Goal: Task Accomplishment & Management: Manage account settings

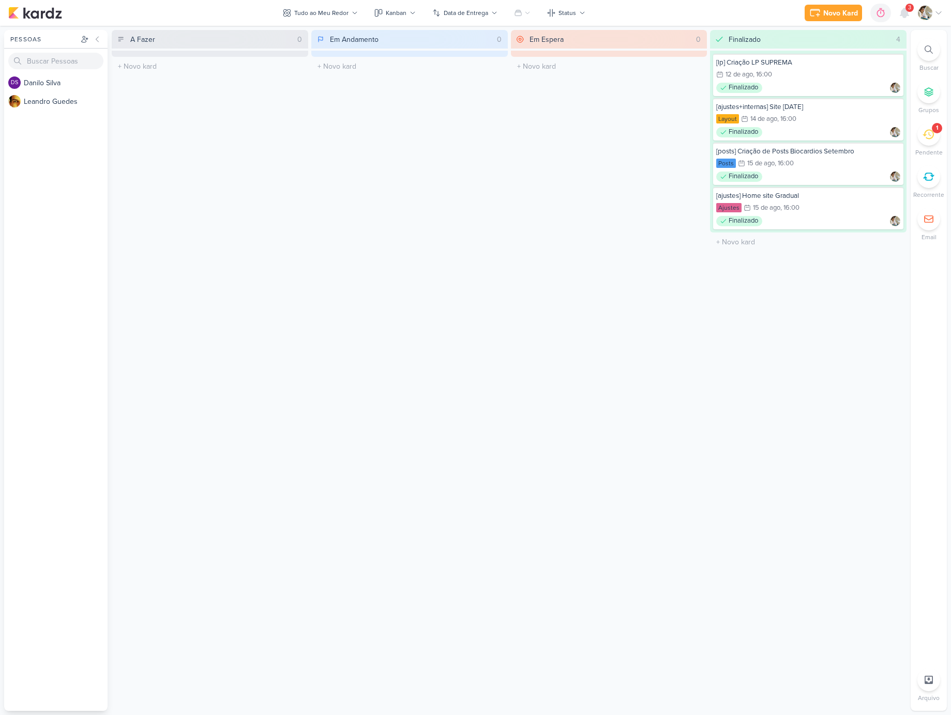
click at [929, 136] on icon at bounding box center [927, 134] width 11 height 11
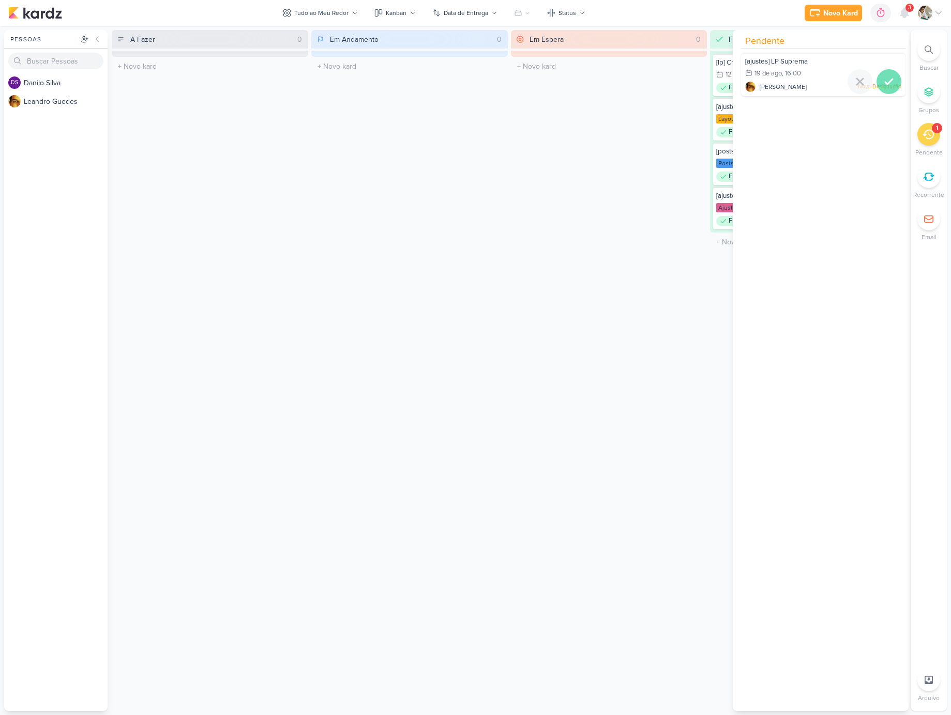
click at [885, 82] on icon at bounding box center [888, 81] width 7 height 5
click at [238, 83] on div "A Fazer" at bounding box center [210, 88] width 184 height 10
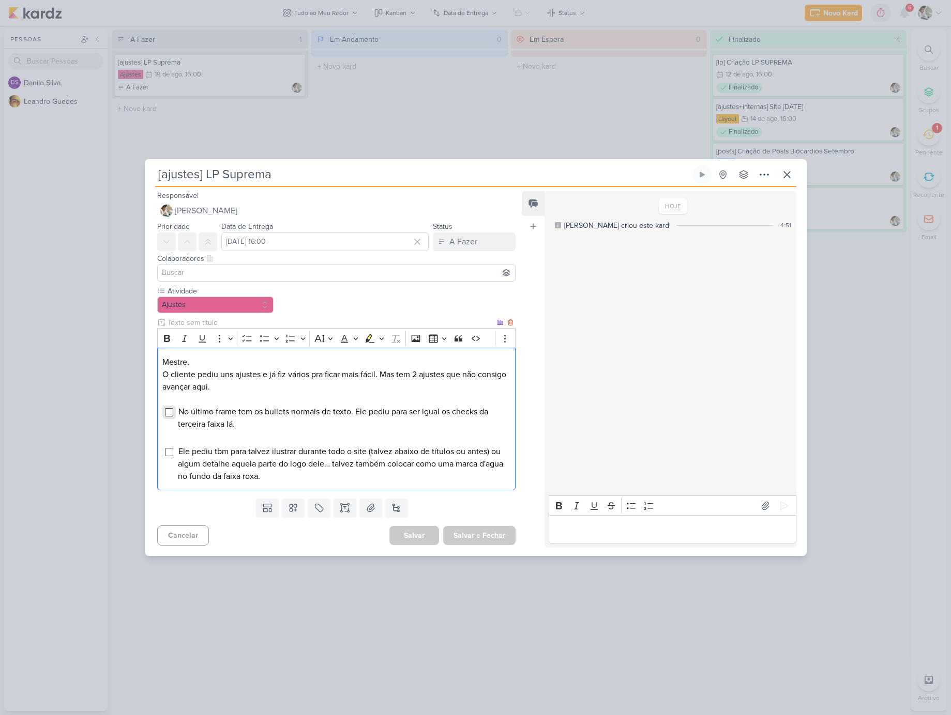
click at [172, 413] on input "Editor editing area: main" at bounding box center [169, 412] width 8 height 8
click at [170, 455] on input "Editor editing area: main" at bounding box center [169, 452] width 8 height 8
click at [574, 520] on div "Editor editing area: main" at bounding box center [671, 529] width 247 height 28
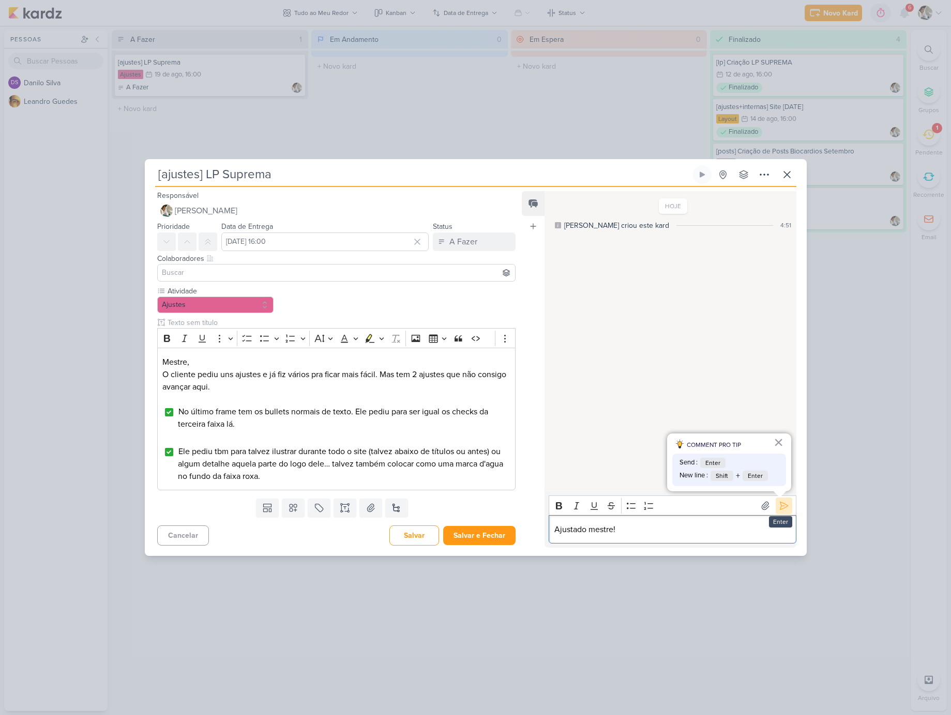
click at [778, 503] on icon at bounding box center [783, 506] width 10 height 10
drag, startPoint x: 494, startPoint y: 534, endPoint x: 476, endPoint y: 273, distance: 261.1
click at [478, 280] on div "Responsável [PERSON_NAME] Nenhum contato encontrado create new contact Novo Con…" at bounding box center [332, 368] width 375 height 359
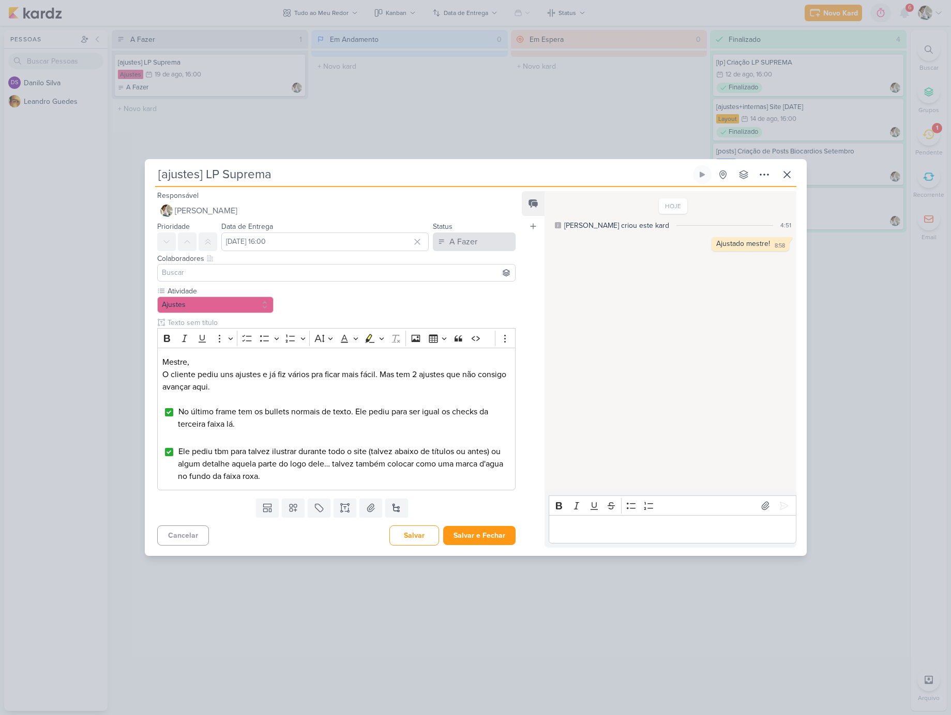
click at [469, 248] on div "A Fazer" at bounding box center [463, 242] width 28 height 12
click at [468, 279] on div "Finalizado" at bounding box center [459, 282] width 32 height 11
click at [491, 533] on button "Salvar e Fechar" at bounding box center [479, 535] width 72 height 19
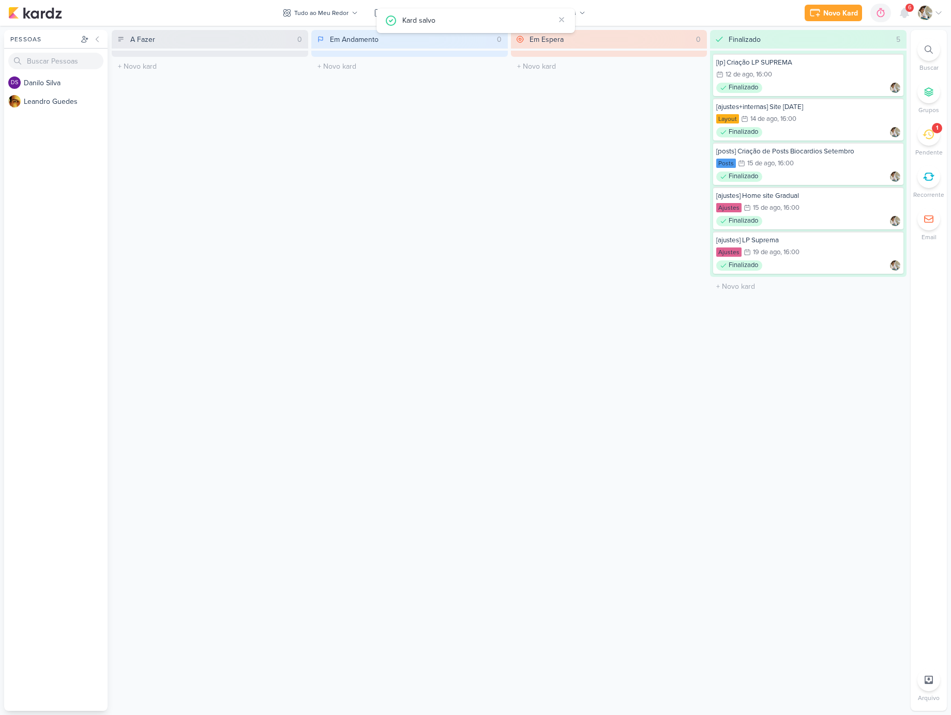
click at [931, 139] on icon at bounding box center [927, 134] width 11 height 11
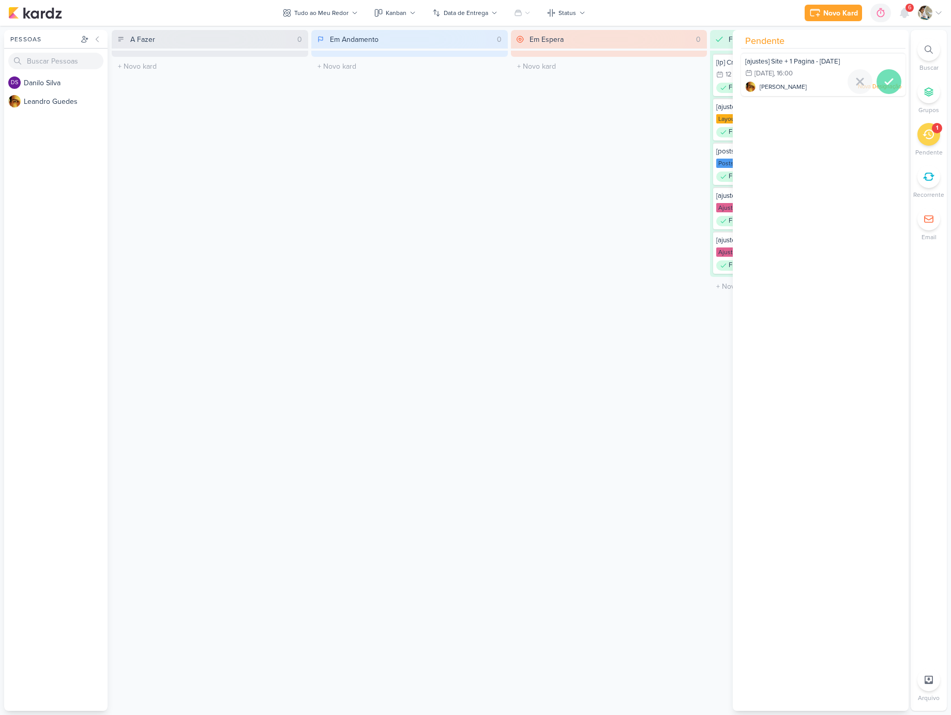
click at [882, 85] on icon at bounding box center [888, 81] width 12 height 12
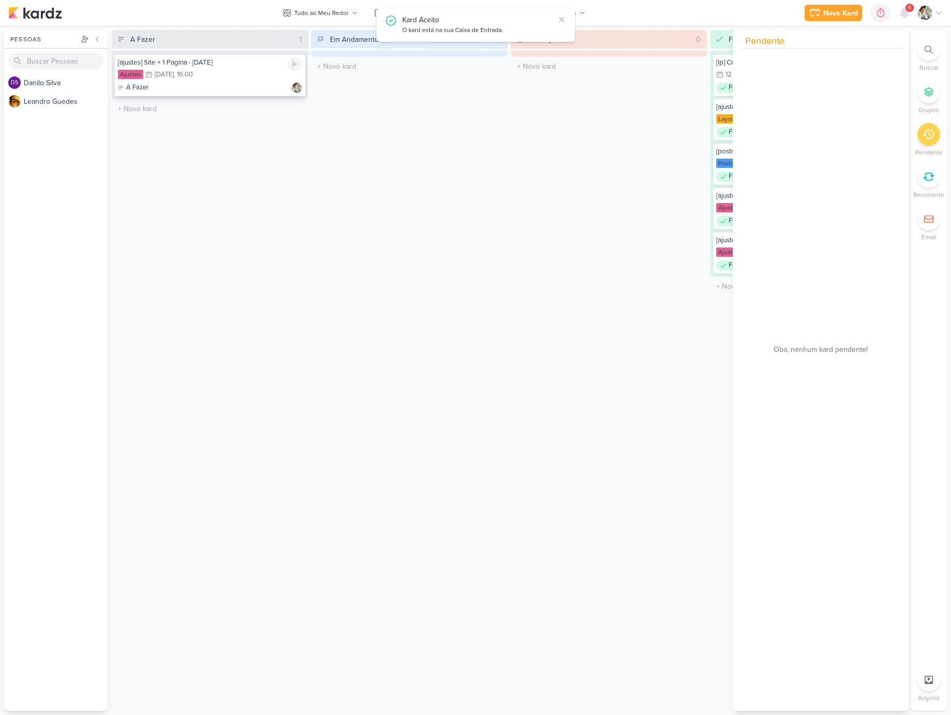
click at [240, 71] on div "Ajustes 20/8 [DATE] 16:00" at bounding box center [210, 74] width 184 height 11
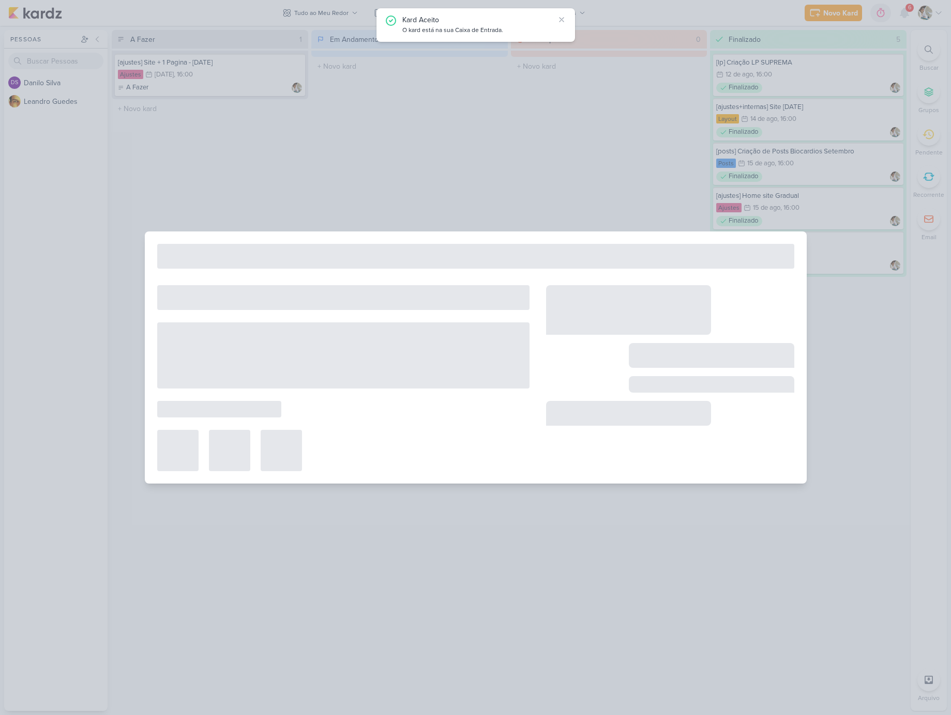
type input "[ajustes] Site + 1 Pagina - [DATE]"
type input "[DATE] 16:00"
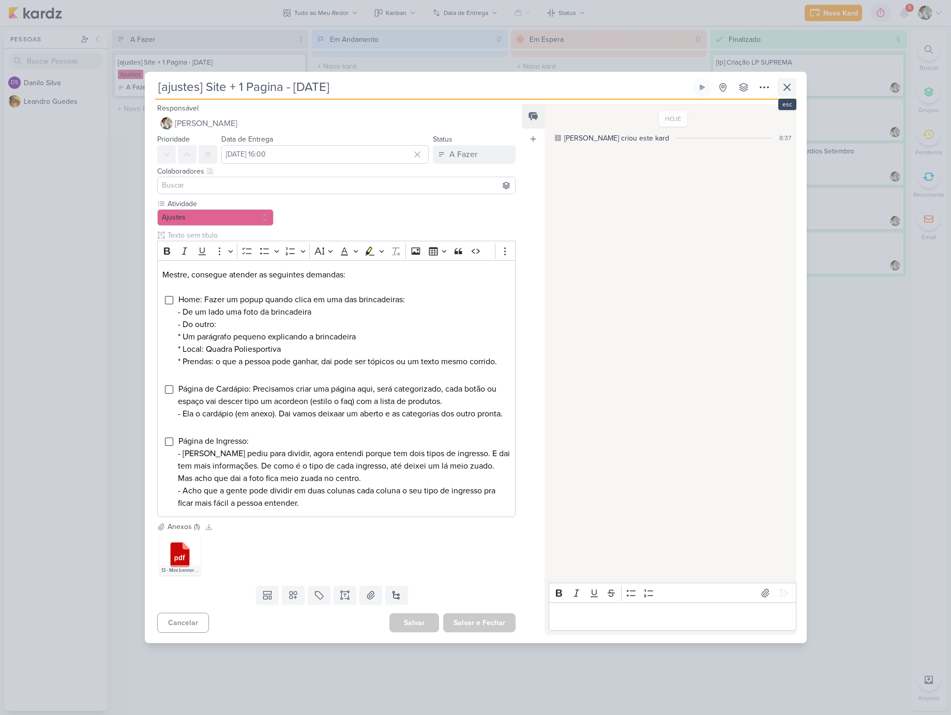
click at [787, 84] on icon at bounding box center [787, 87] width 6 height 6
